Goal: Information Seeking & Learning: Learn about a topic

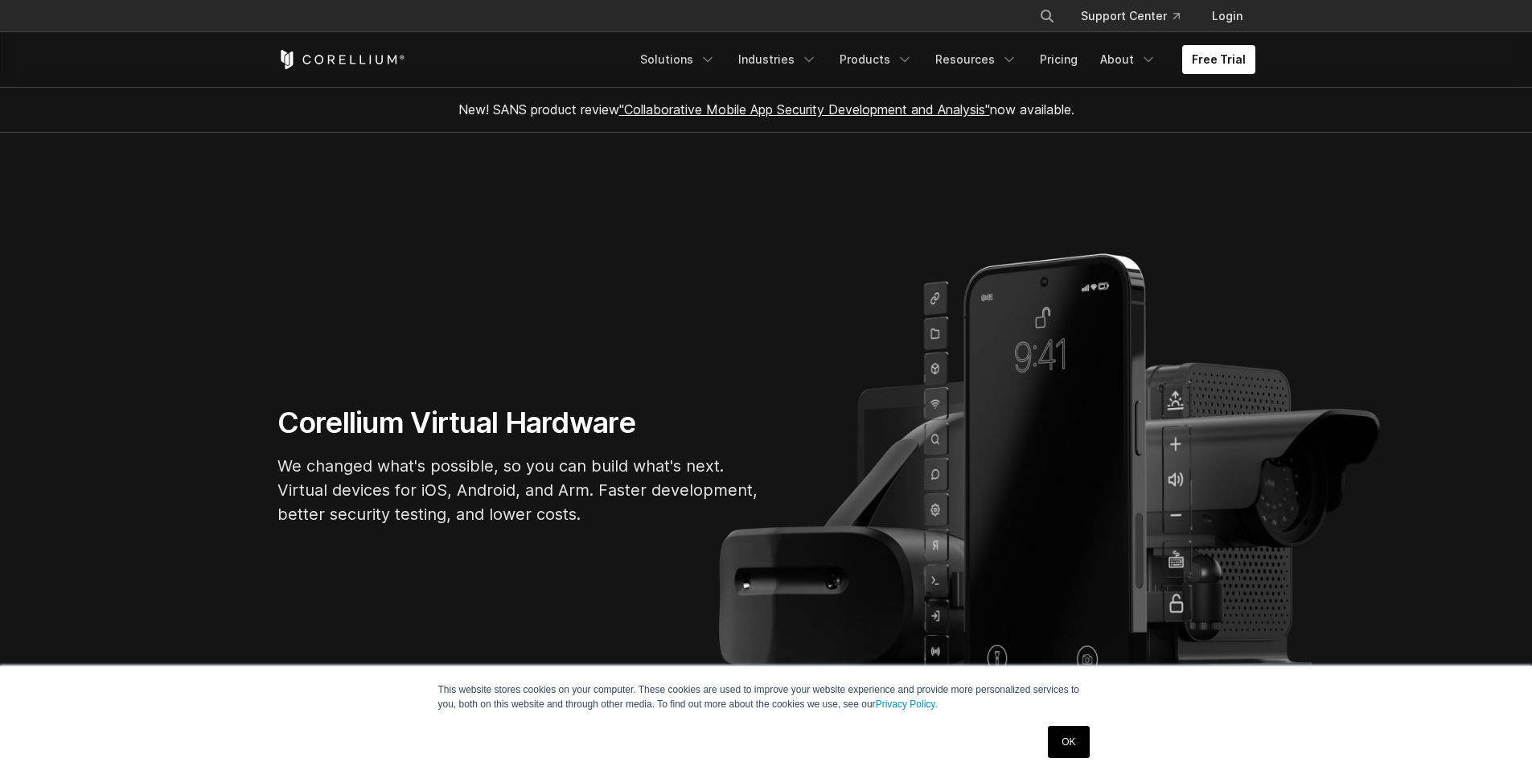
click at [1070, 737] on link "OK" at bounding box center [1068, 741] width 41 height 32
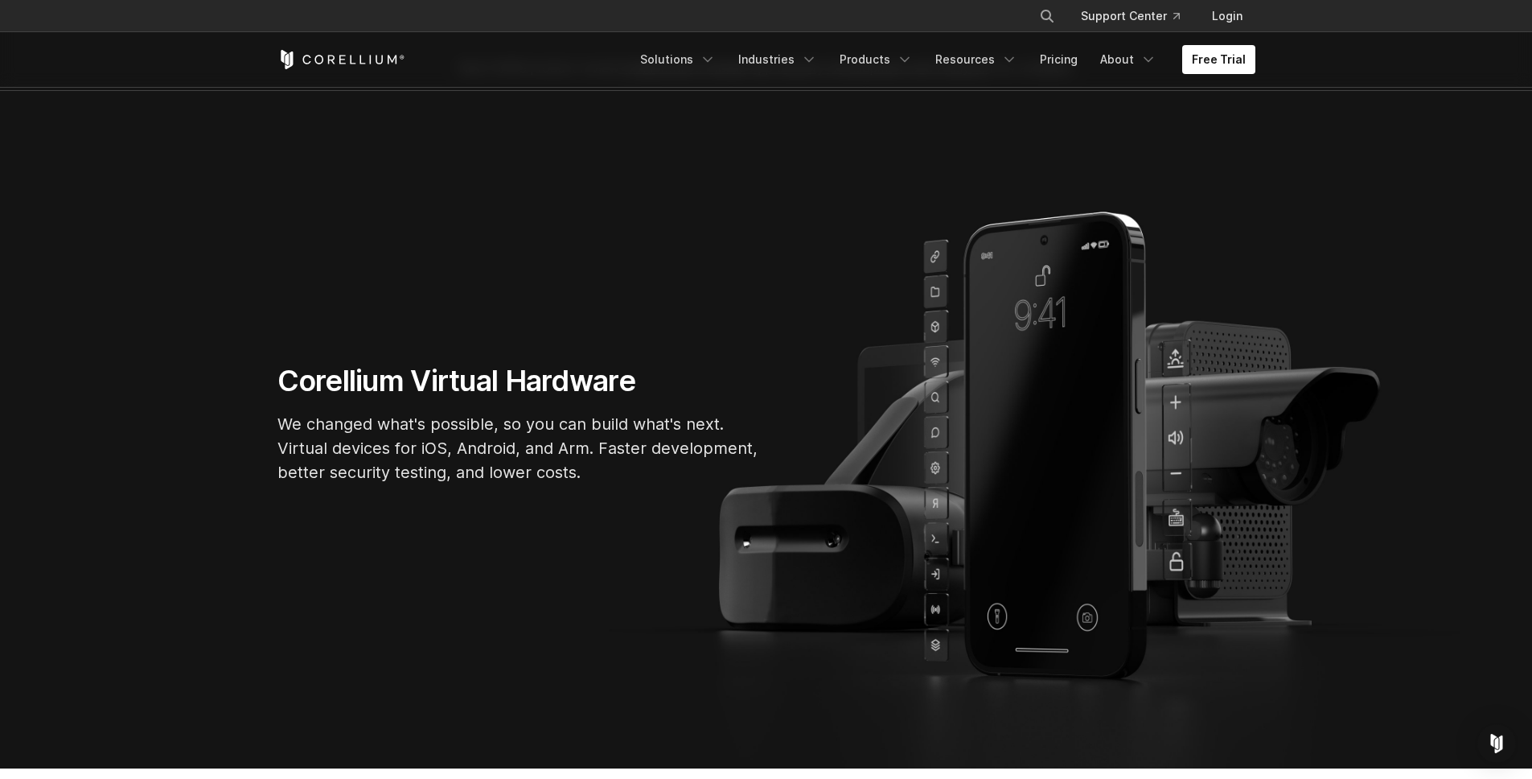
scroll to position [32, 0]
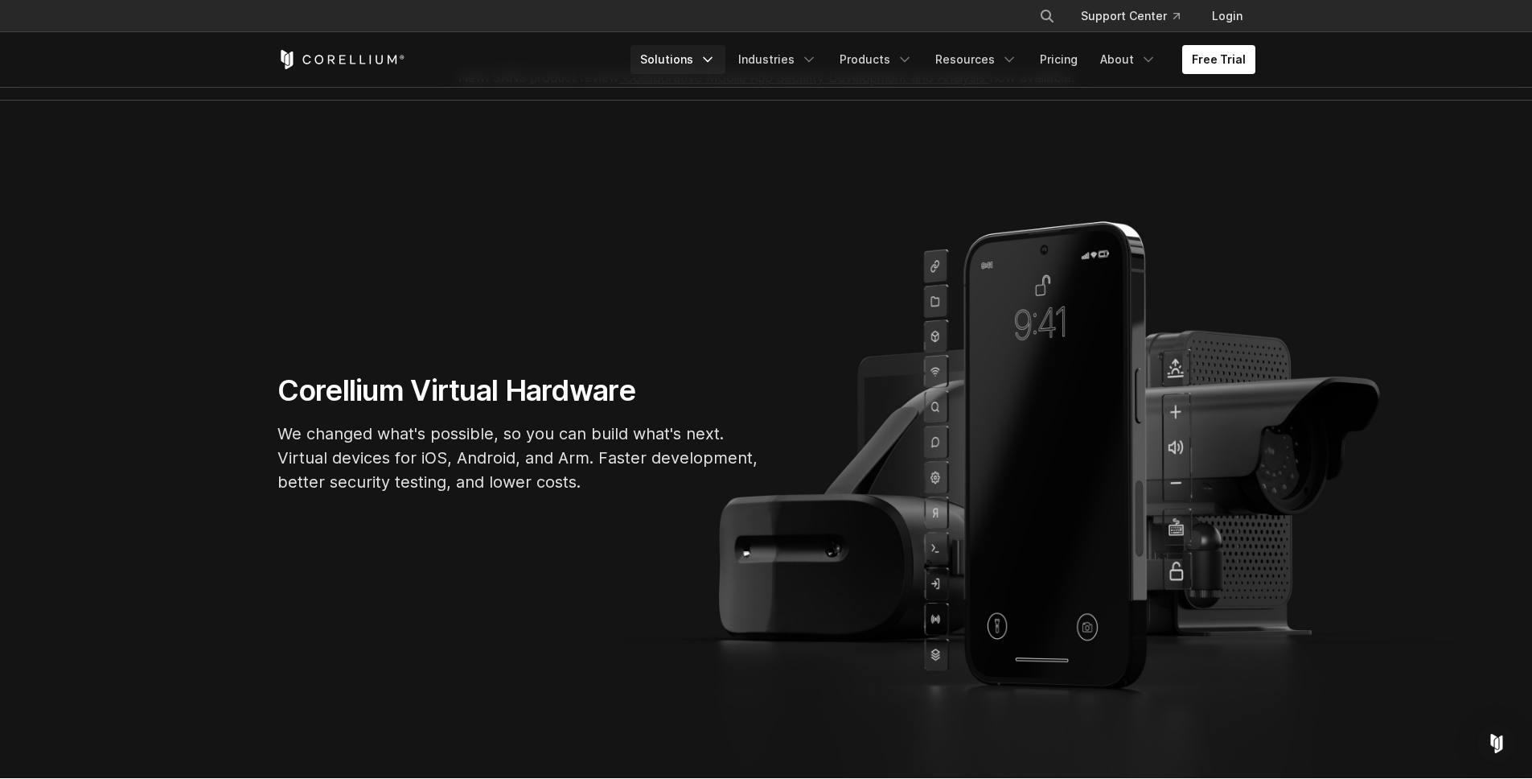
click at [716, 60] on icon "Navigation Menu" at bounding box center [708, 59] width 16 height 16
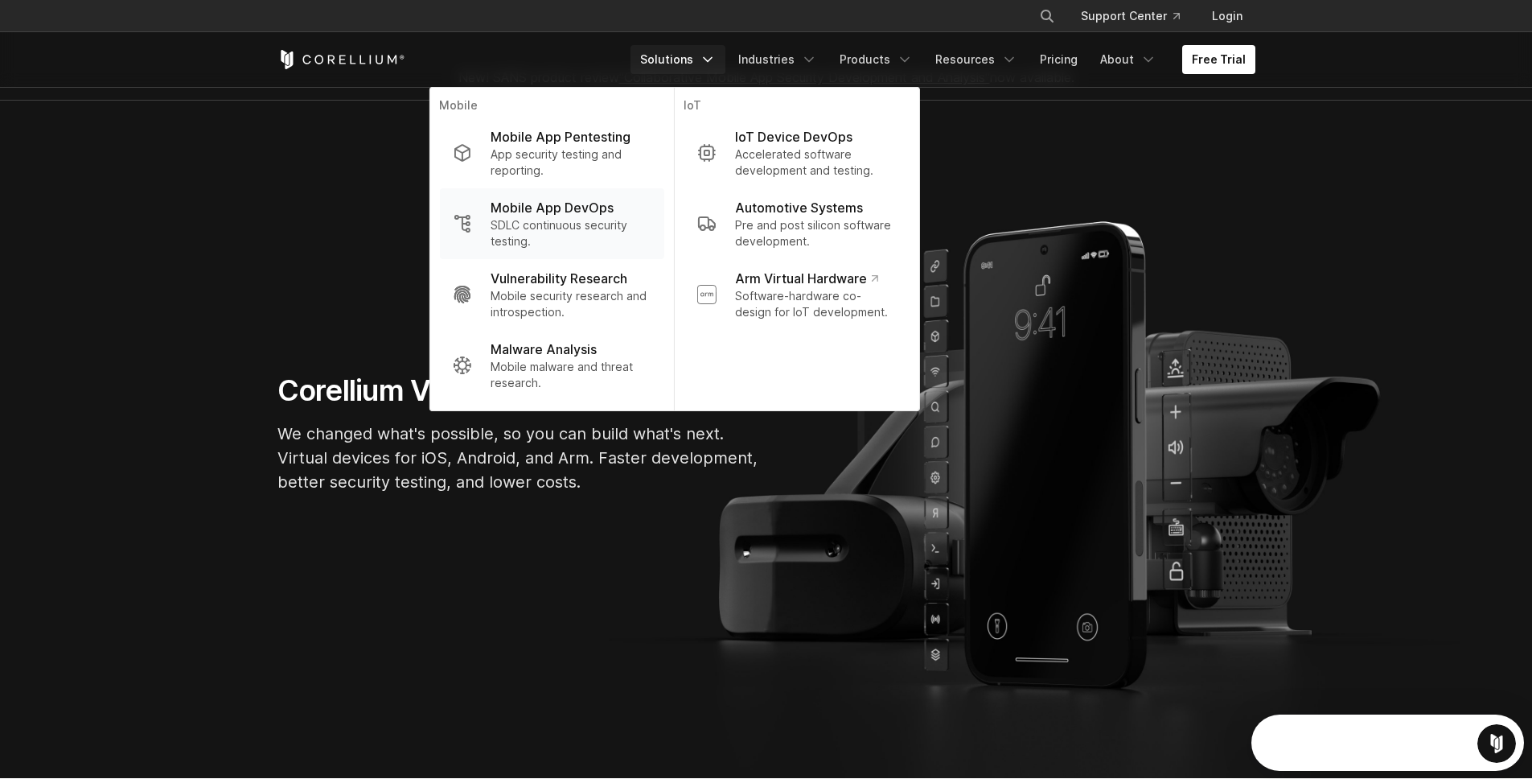
scroll to position [0, 0]
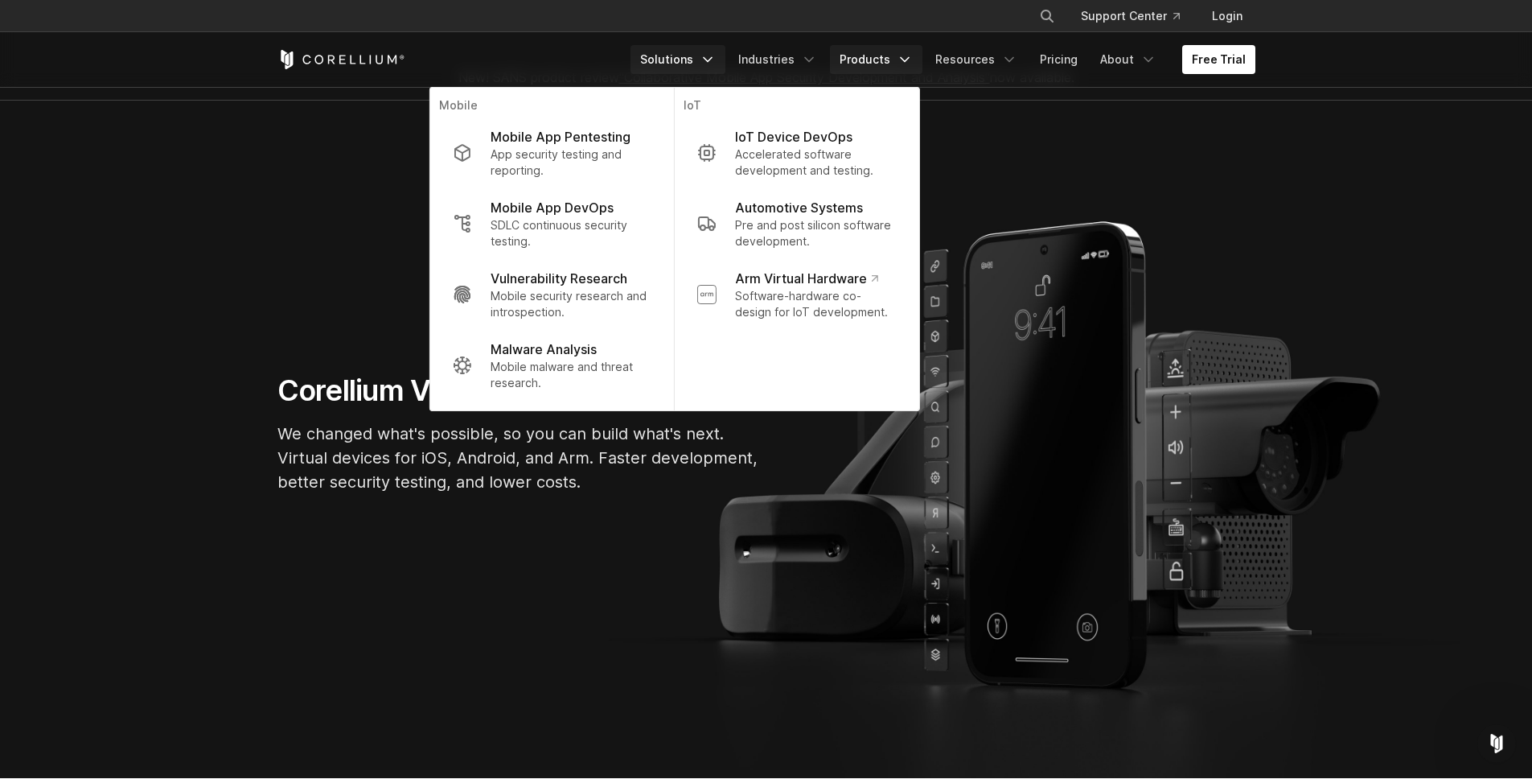
click at [909, 59] on icon "Navigation Menu" at bounding box center [905, 59] width 16 height 16
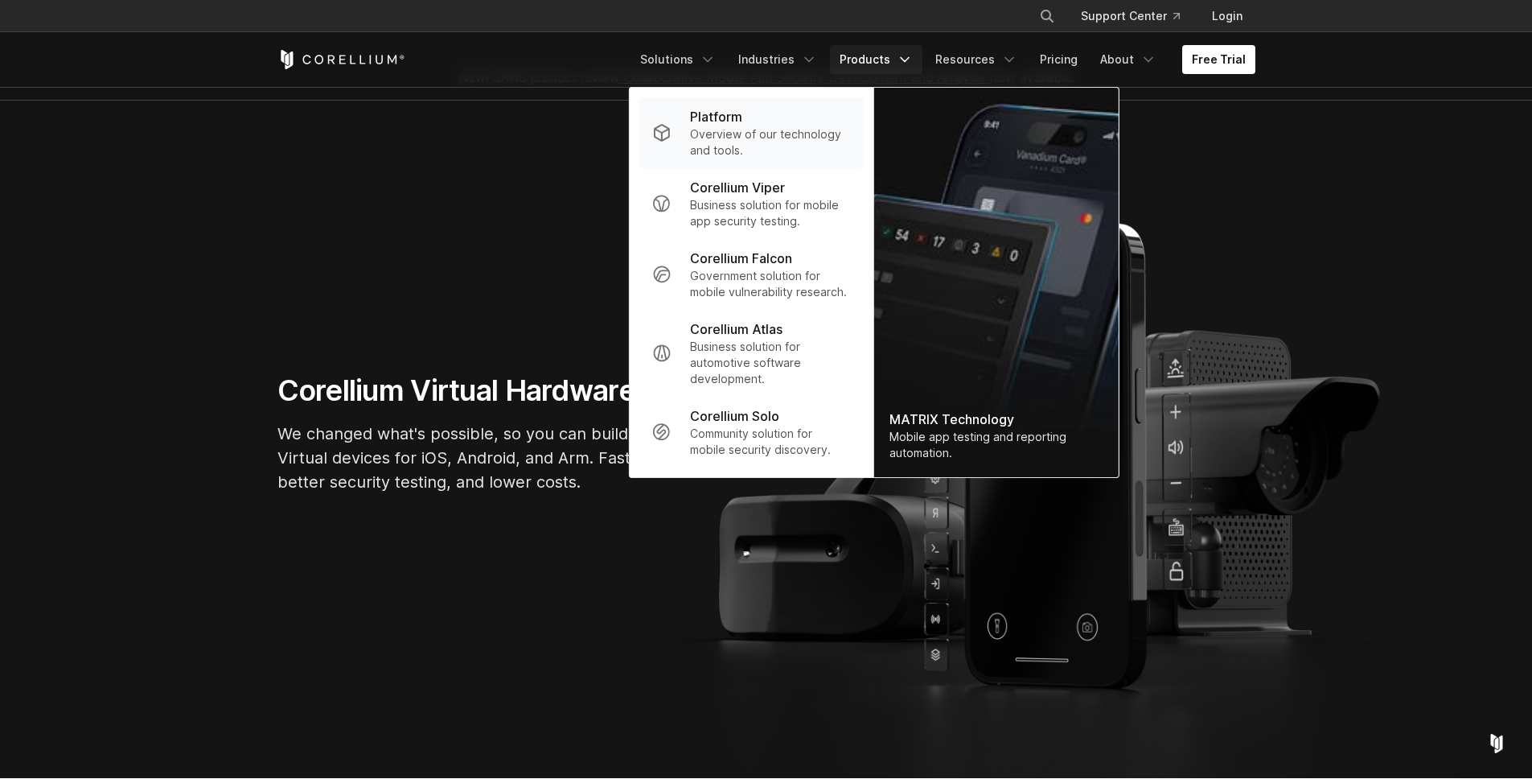
click at [799, 115] on div "Platform" at bounding box center [770, 116] width 160 height 19
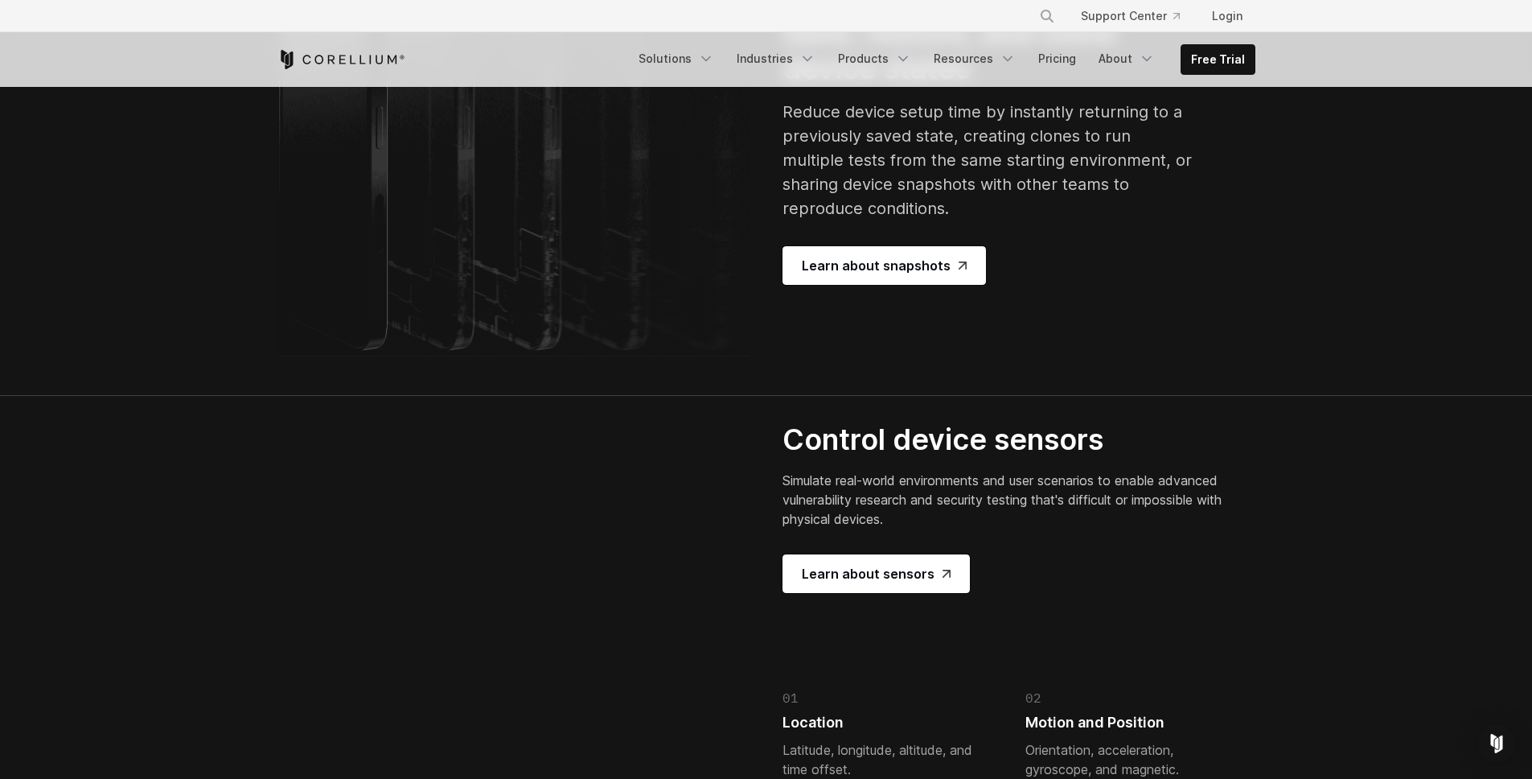
scroll to position [3373, 0]
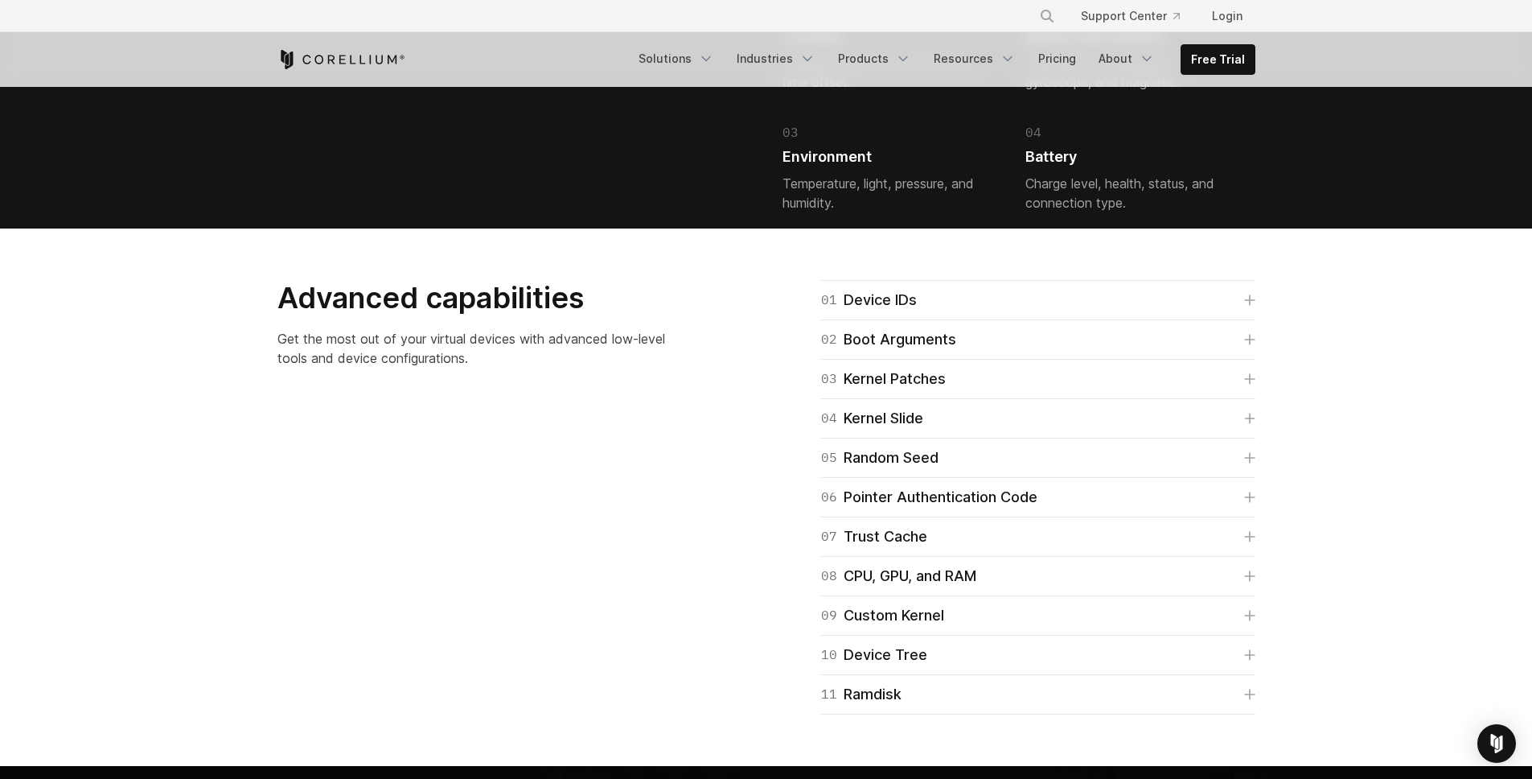
scroll to position [4029, 0]
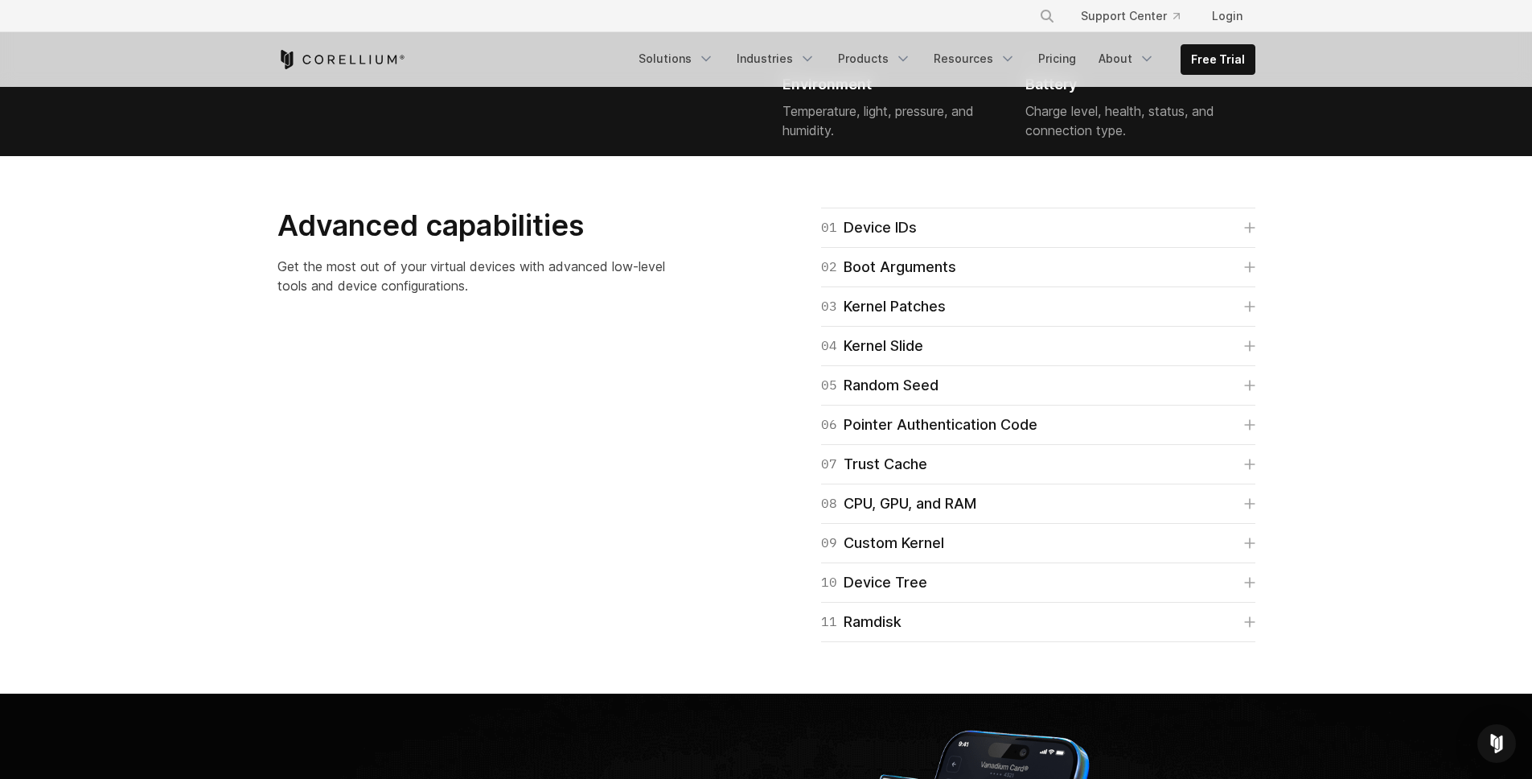
scroll to position [3839, 0]
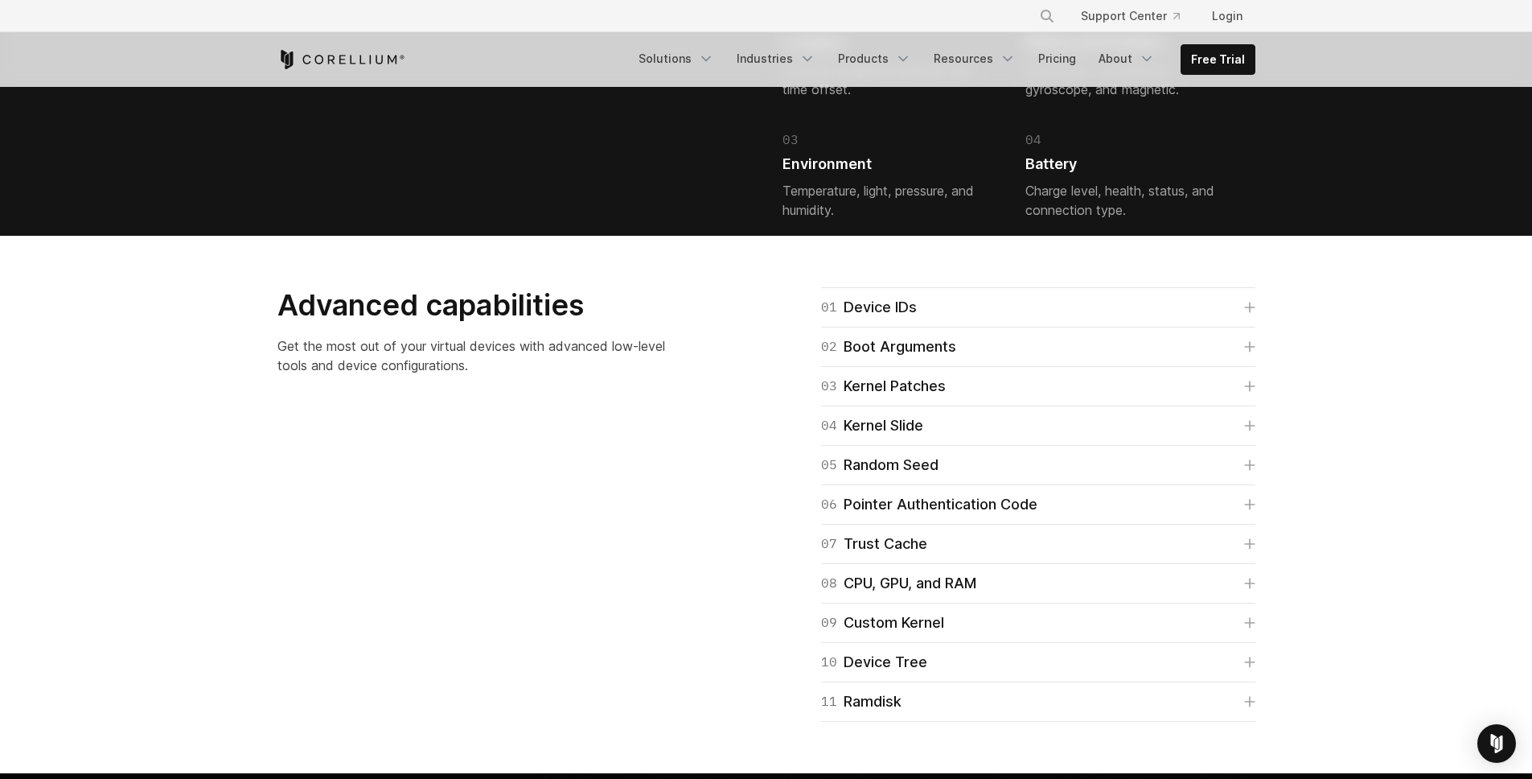
click at [1165, 99] on div "02 Motion and Position Orientation, acceleration, gyroscope, and magnetic." at bounding box center [1129, 54] width 208 height 89
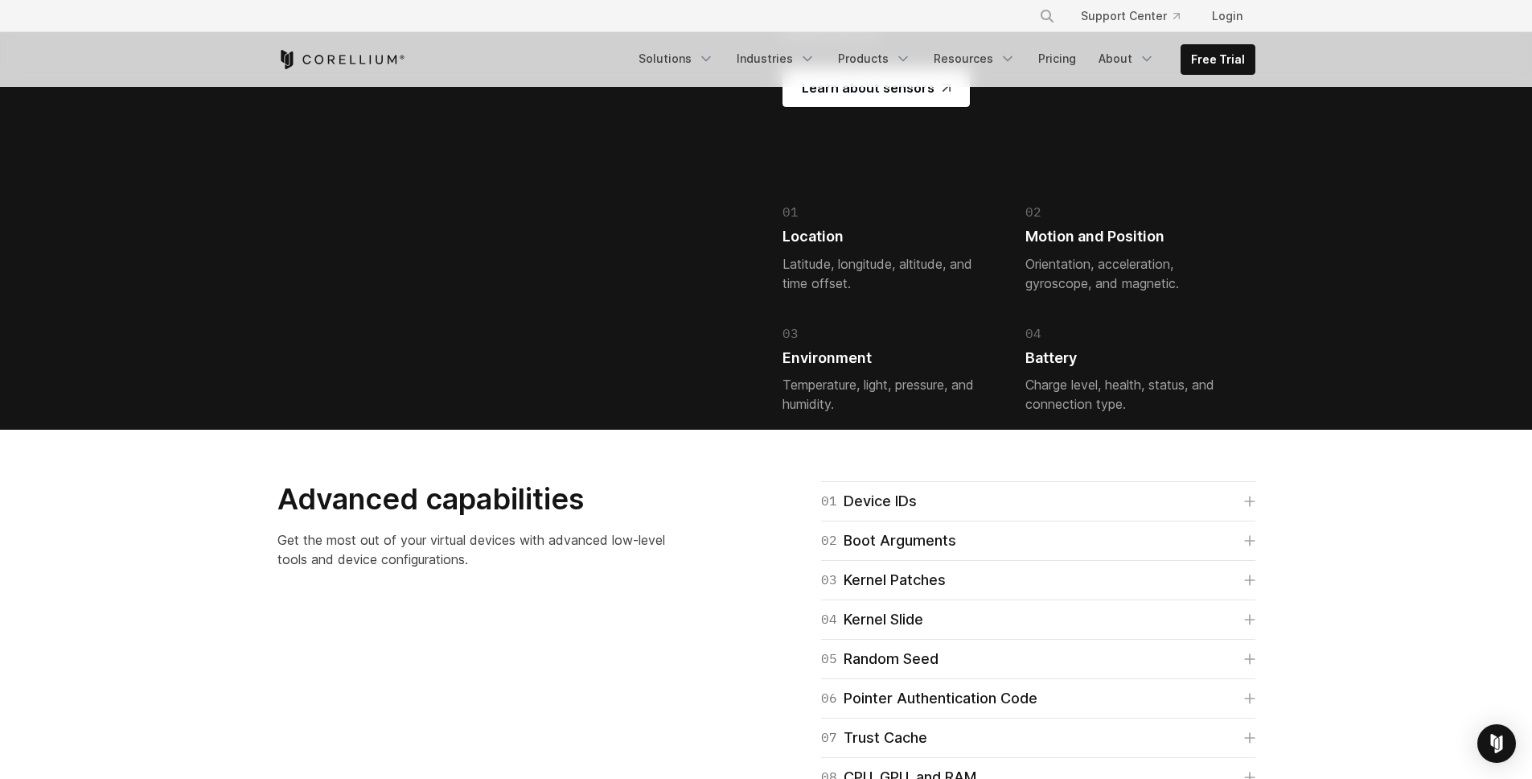
scroll to position [3554, 0]
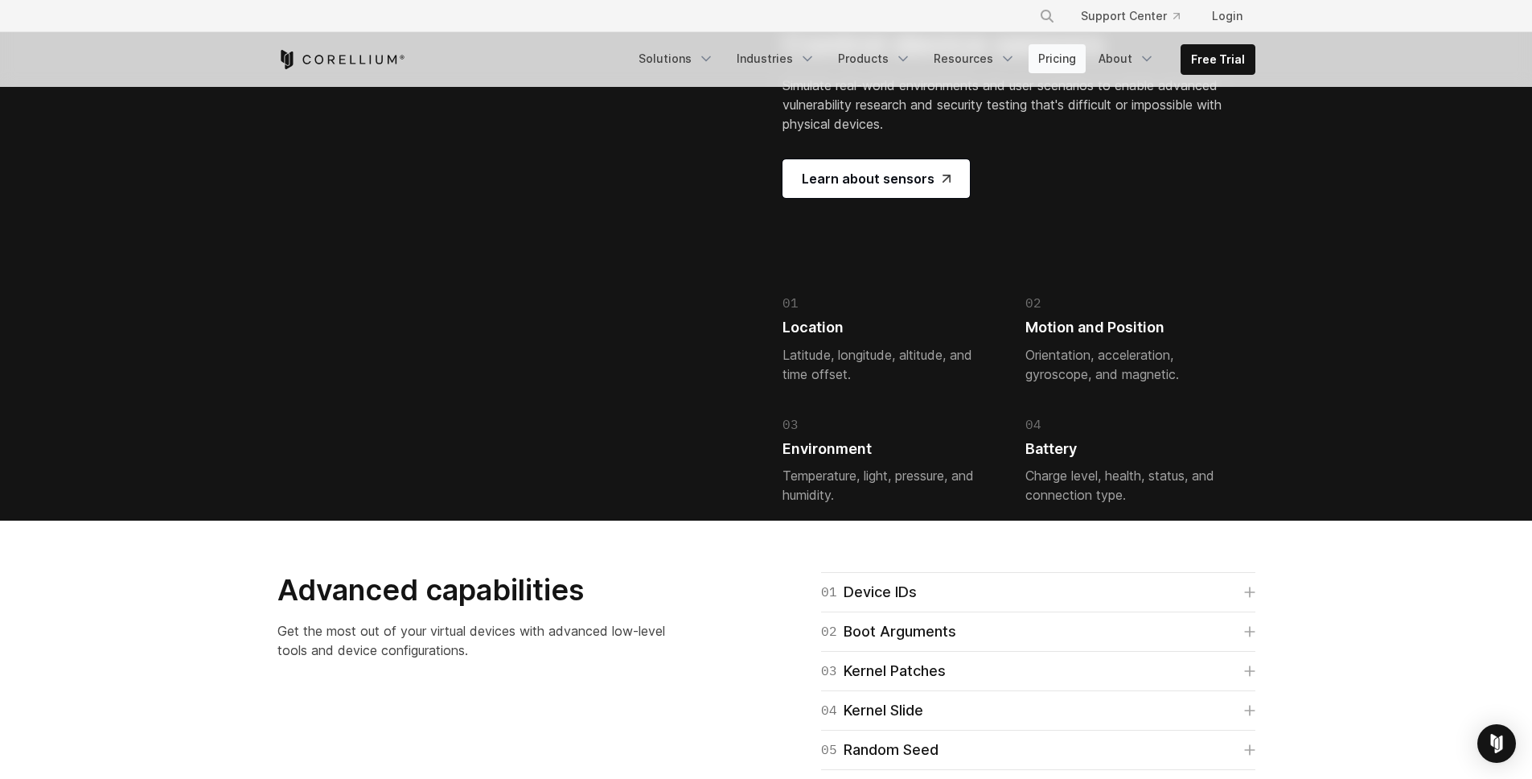
click at [1072, 56] on link "Pricing" at bounding box center [1057, 58] width 57 height 29
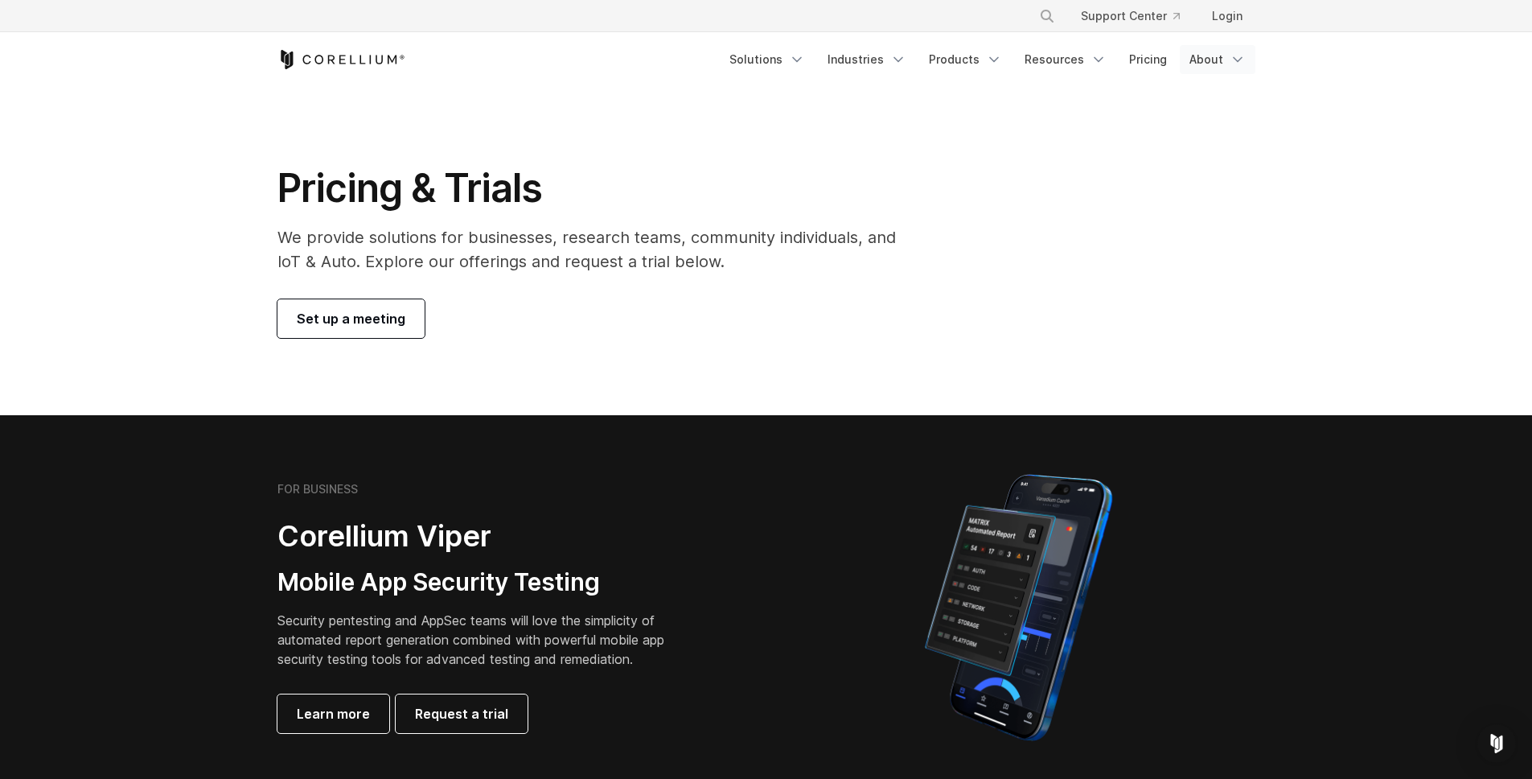
click at [1216, 62] on link "About" at bounding box center [1218, 59] width 76 height 29
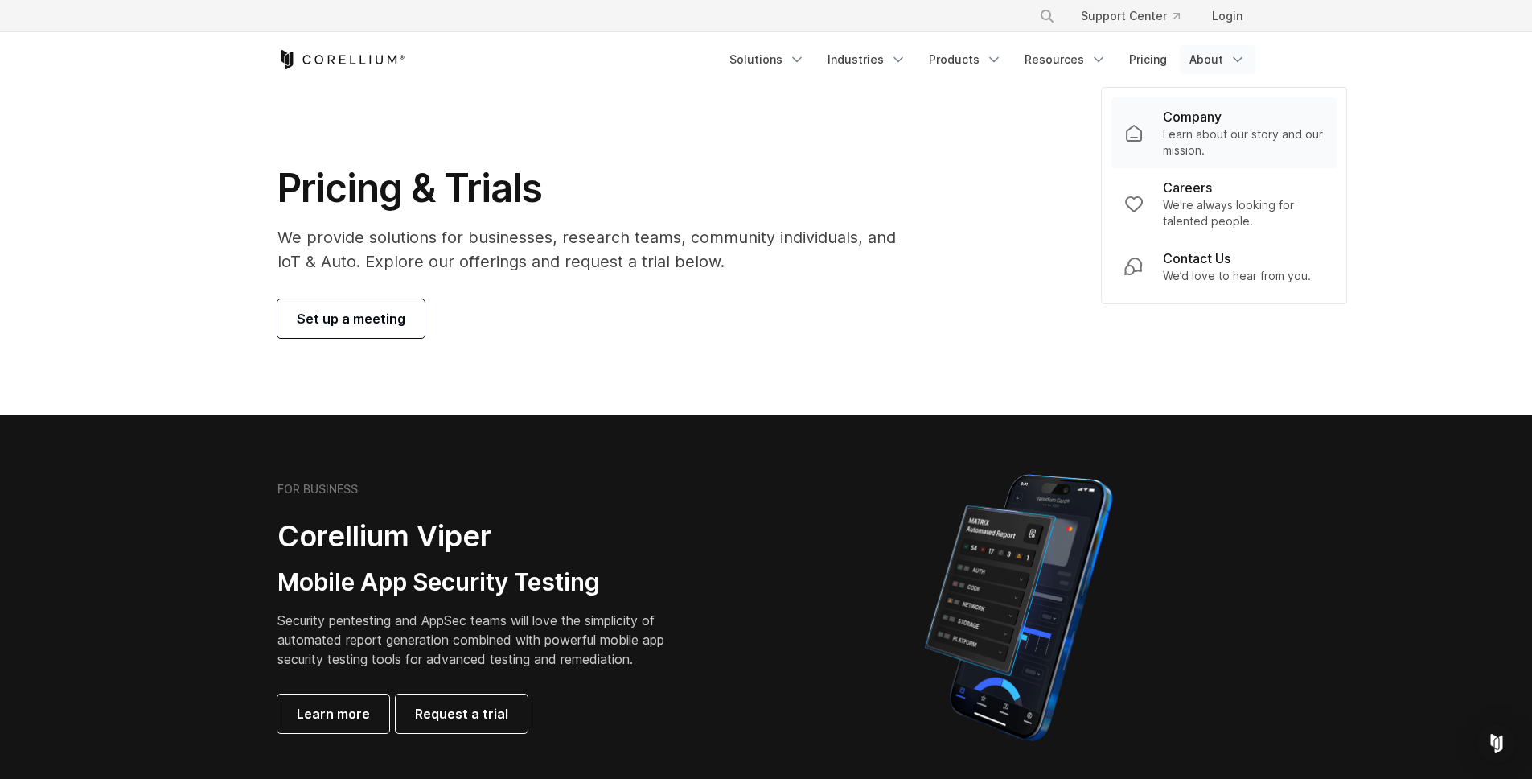
click at [1224, 117] on div "Company" at bounding box center [1243, 116] width 161 height 19
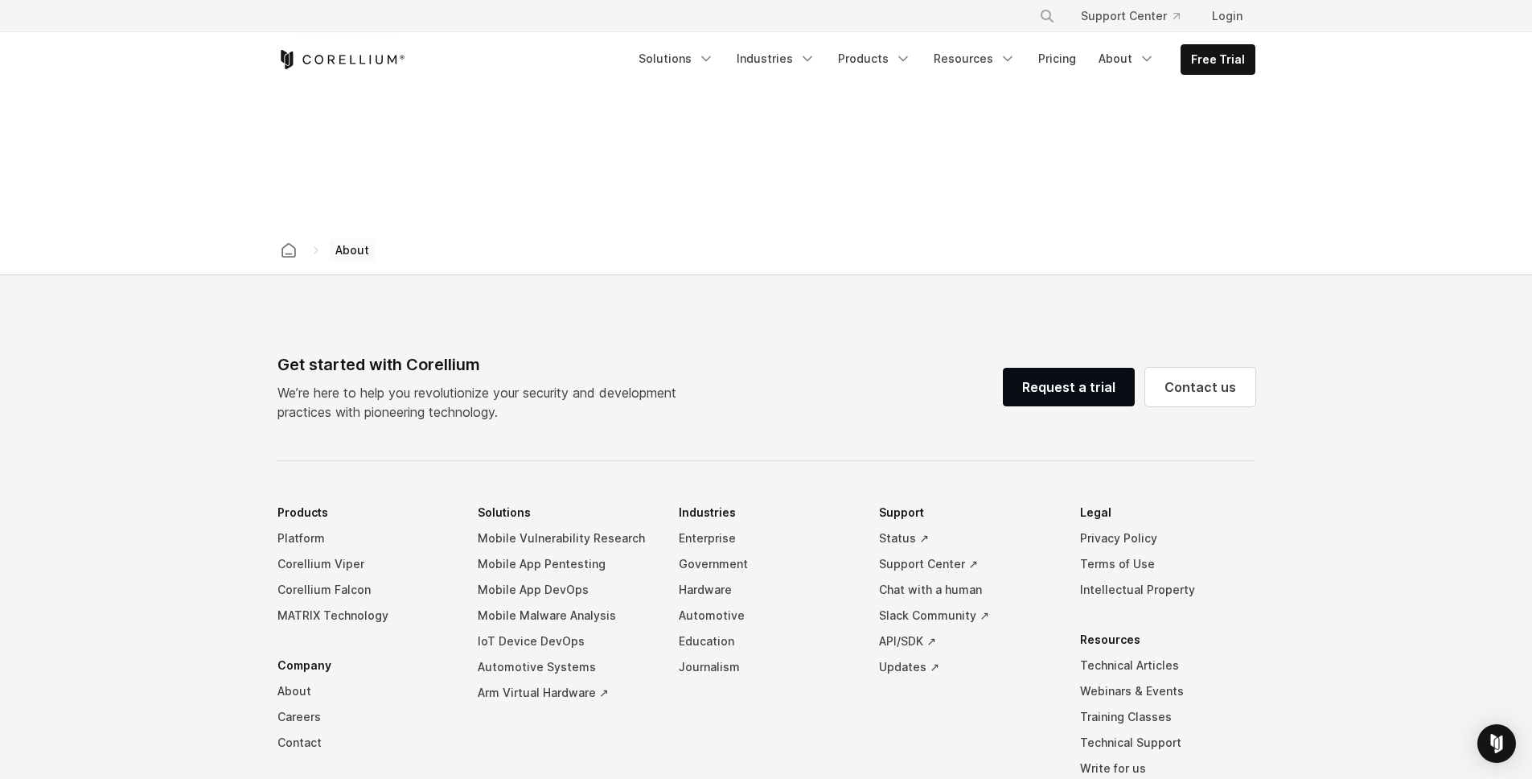
scroll to position [2677, 0]
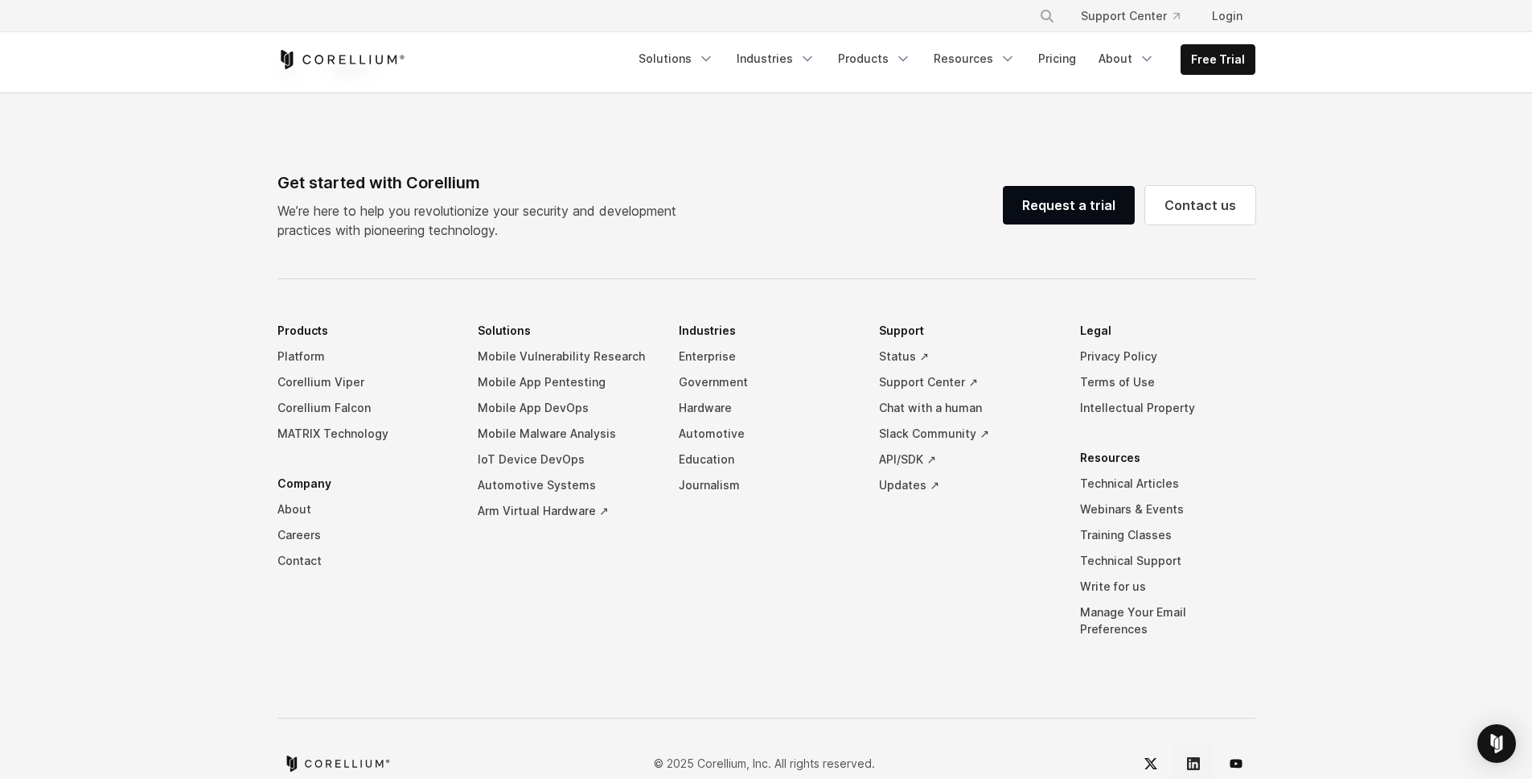
click at [1202, 744] on link "LinkedIn" at bounding box center [1193, 763] width 39 height 39
click at [995, 232] on div "Get started with Corellium We’re here to help you revolutionize your security a…" at bounding box center [766, 477] width 1010 height 612
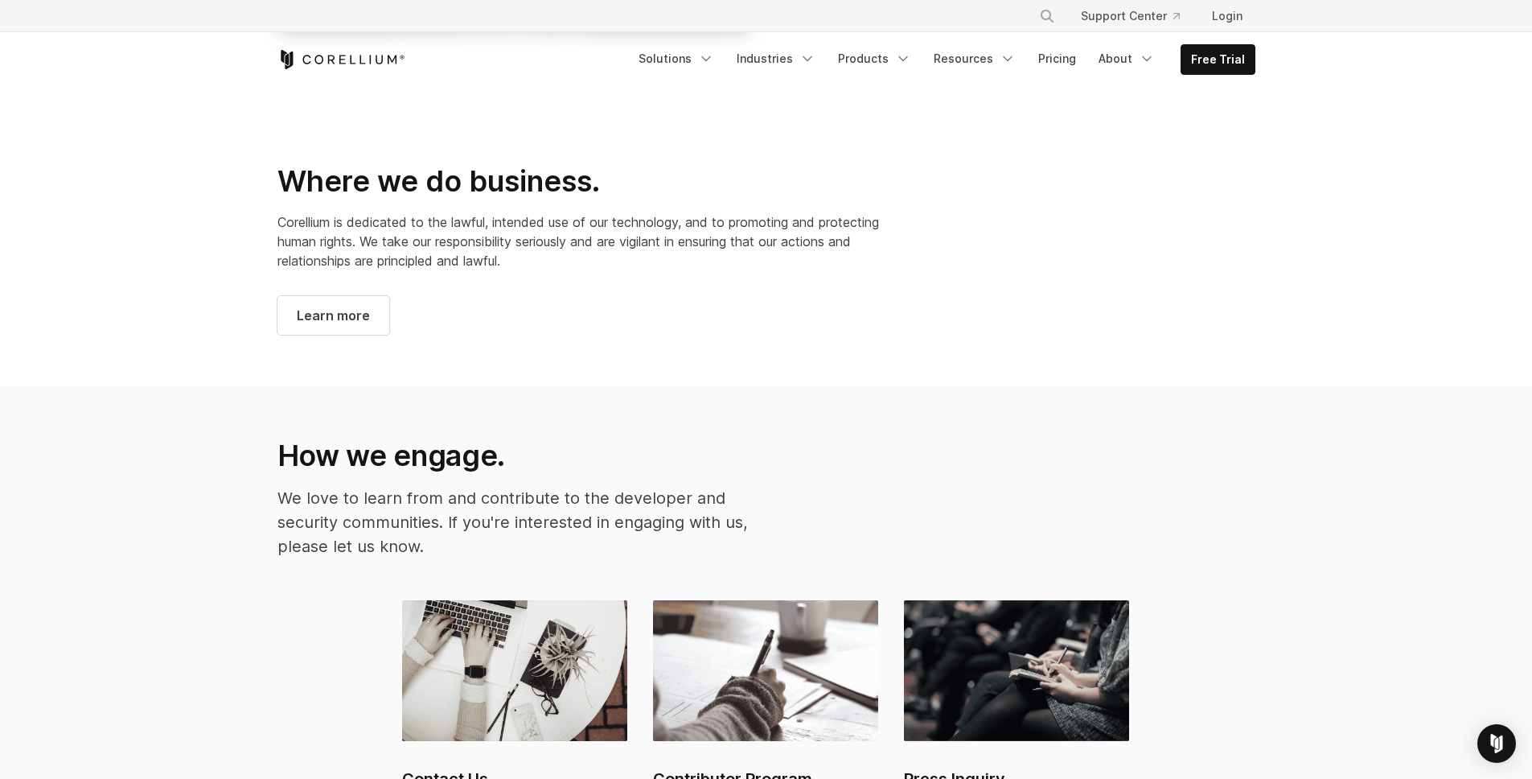
scroll to position [1237, 0]
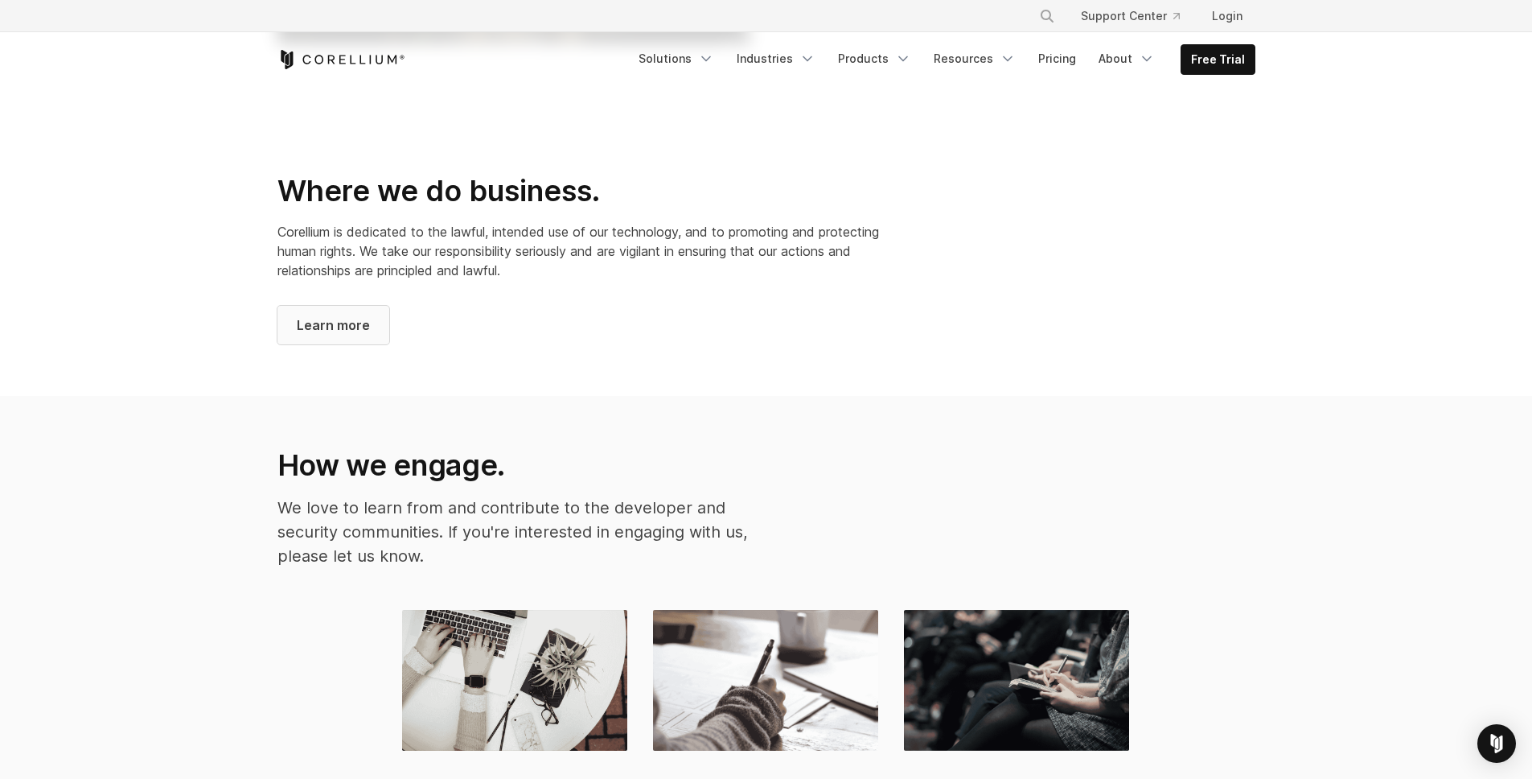
click at [318, 315] on span "Learn more" at bounding box center [333, 324] width 73 height 19
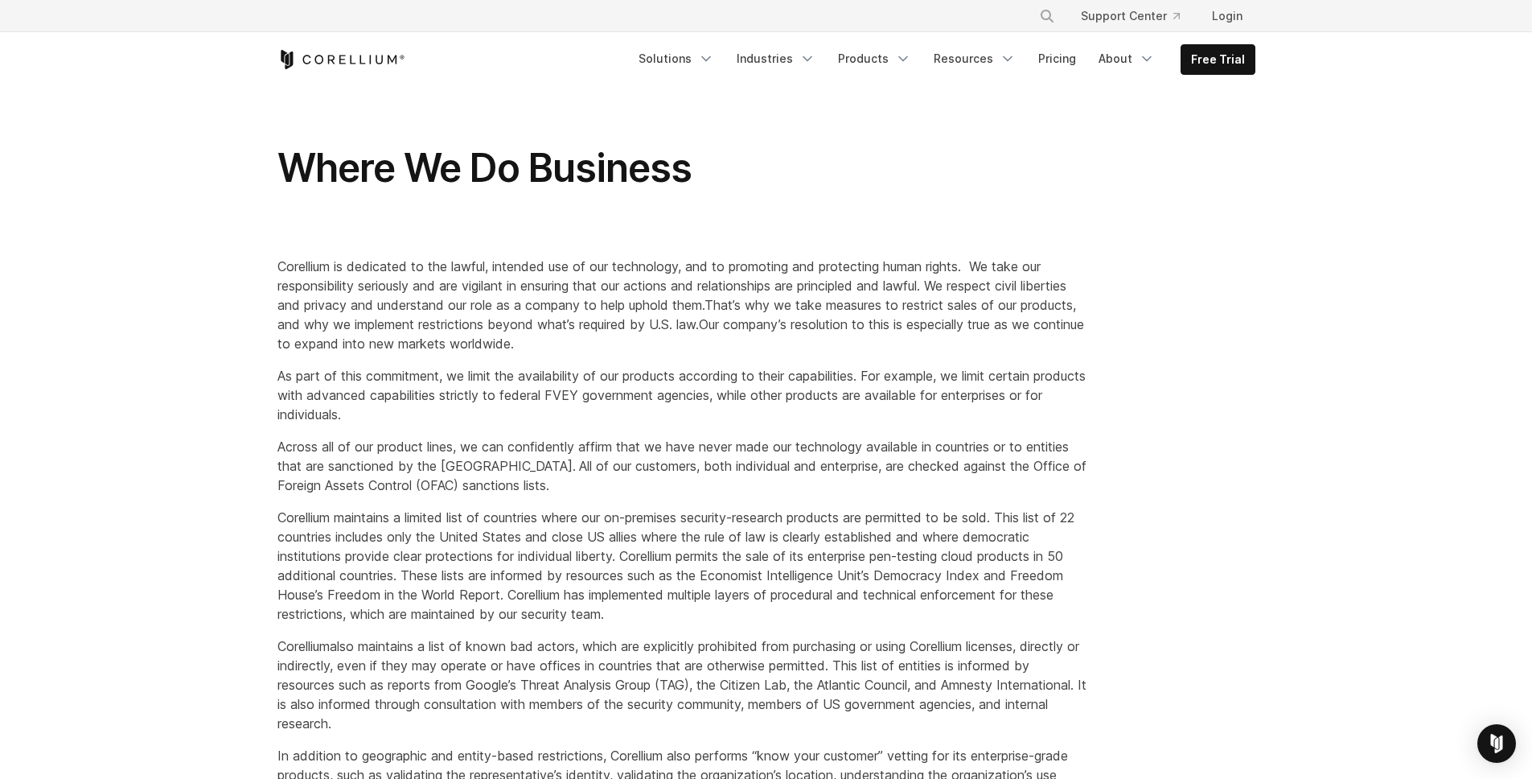
scroll to position [232, 0]
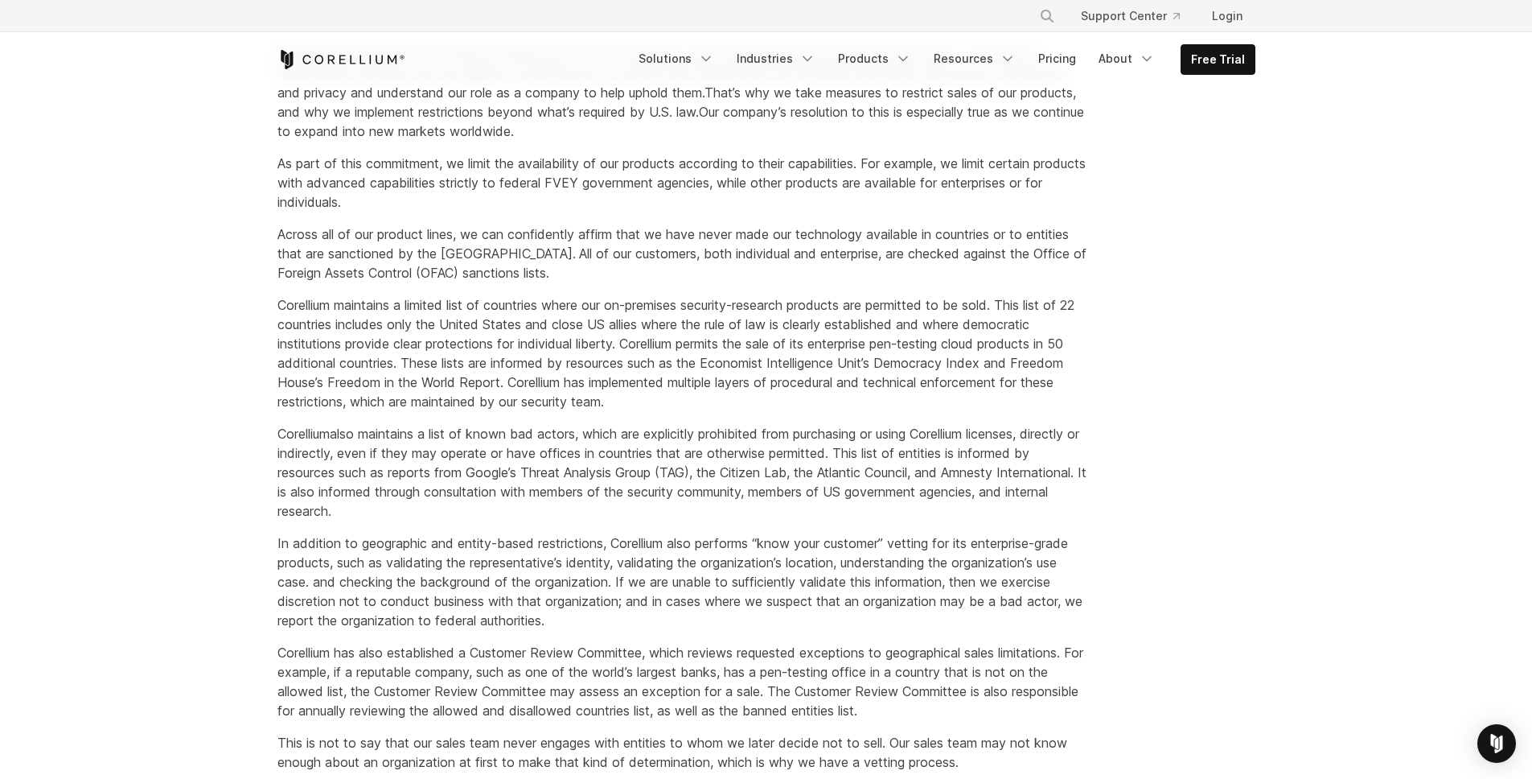
click at [498, 425] on span "also maintains a list of known bad actors, which are explicitly prohibited from…" at bounding box center [681, 471] width 809 height 93
click at [477, 532] on div "Corellium is dedicated to the lawful, intended use of our technology, and to pr…" at bounding box center [682, 584] width 842 height 1107
